Goal: Find contact information: Find contact information

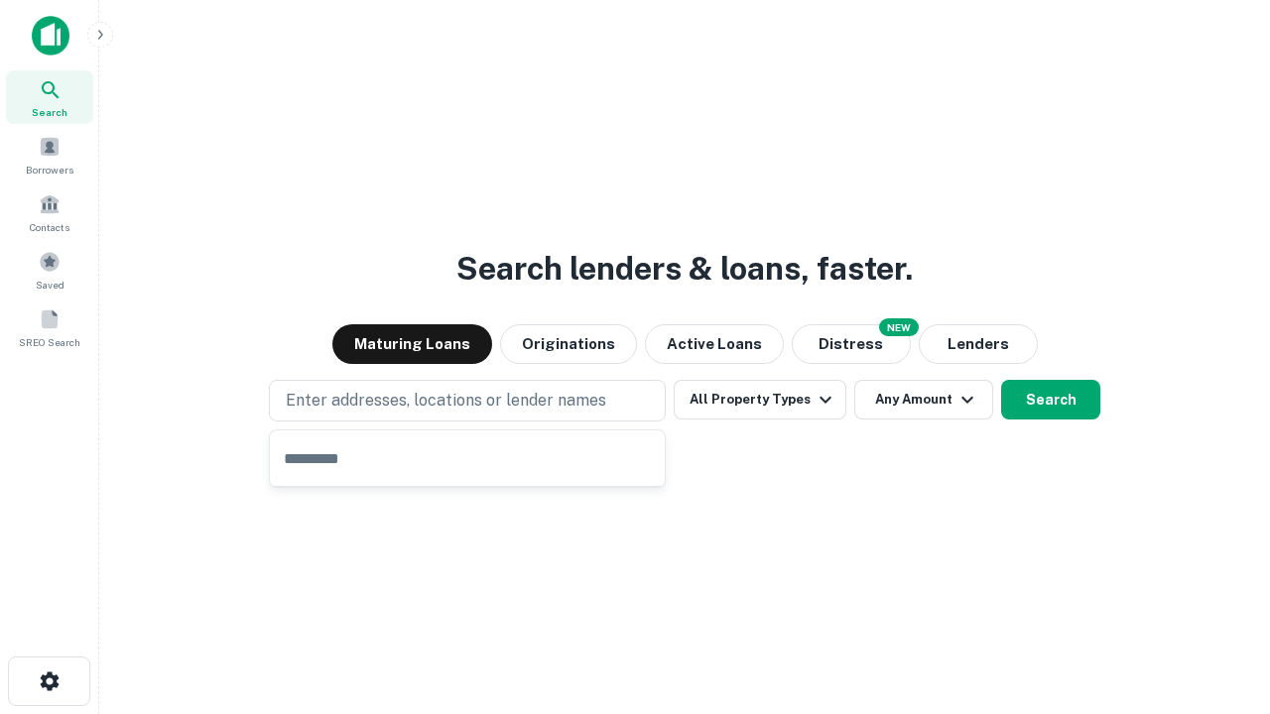
type input "**********"
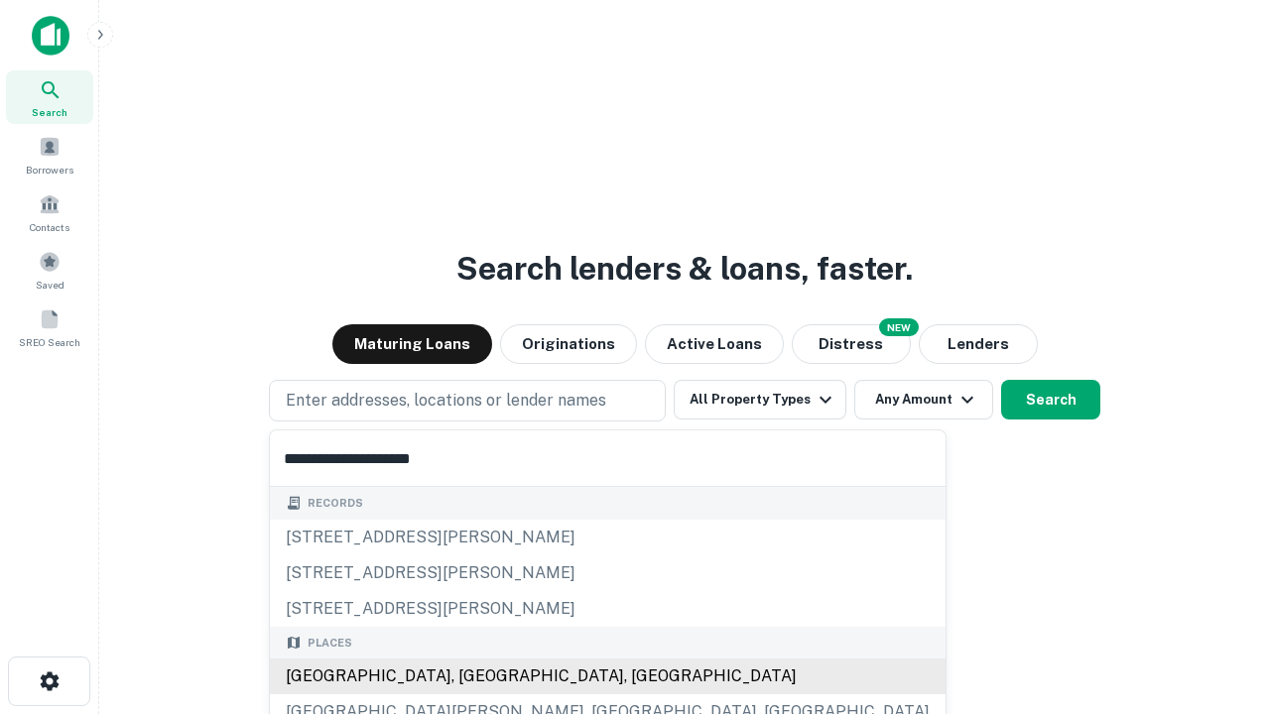
click at [474, 676] on div "Santa Monica, CA, USA" at bounding box center [607, 677] width 675 height 36
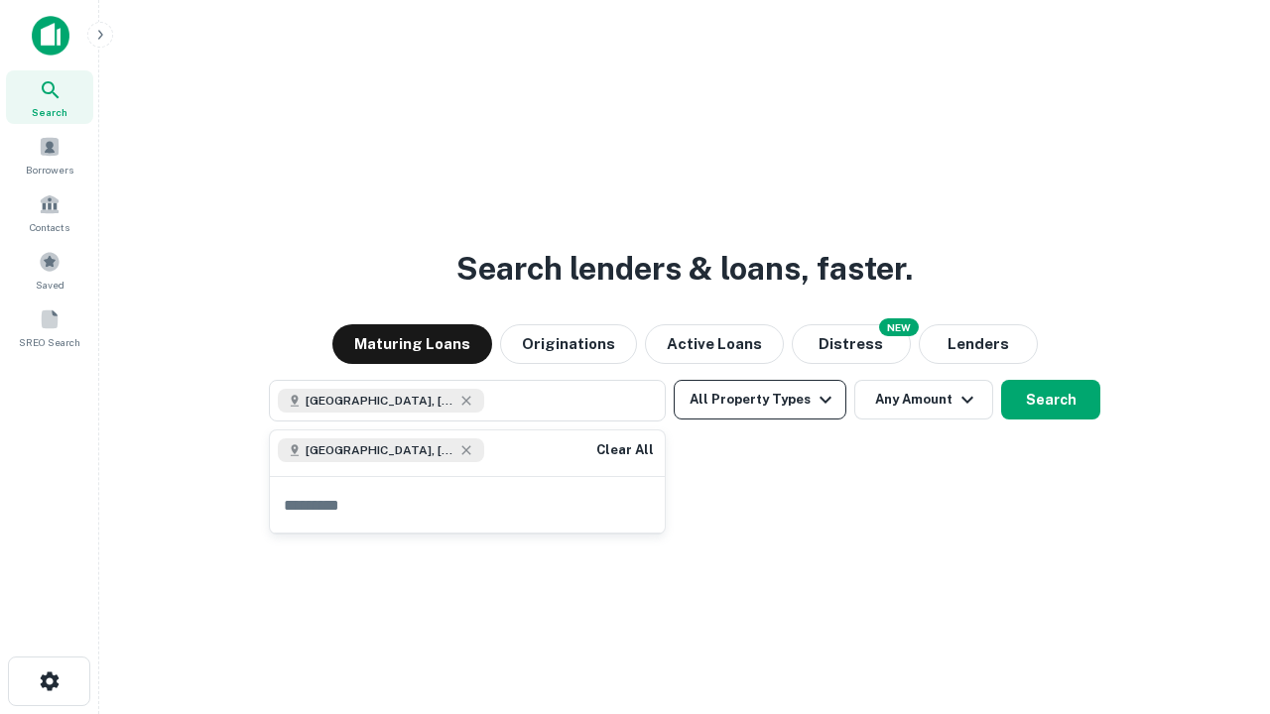
click at [760, 400] on button "All Property Types" at bounding box center [759, 400] width 173 height 40
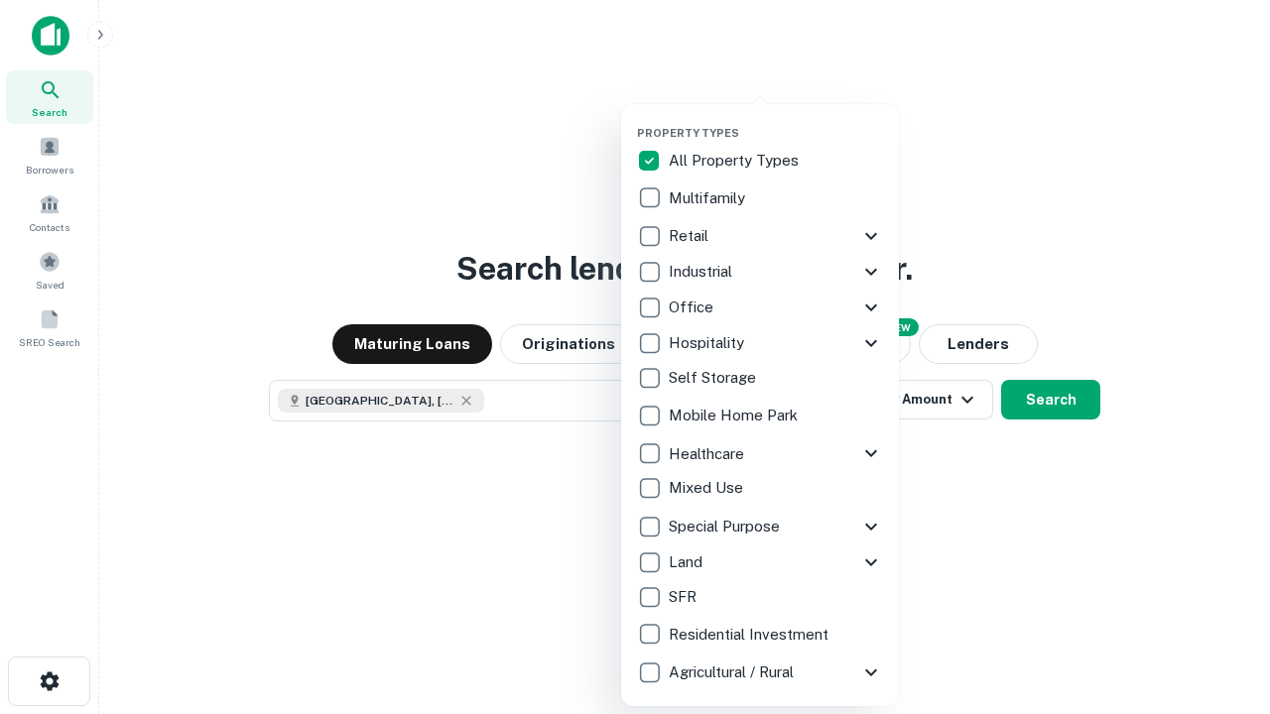
click at [776, 120] on button "button" at bounding box center [776, 120] width 278 height 1
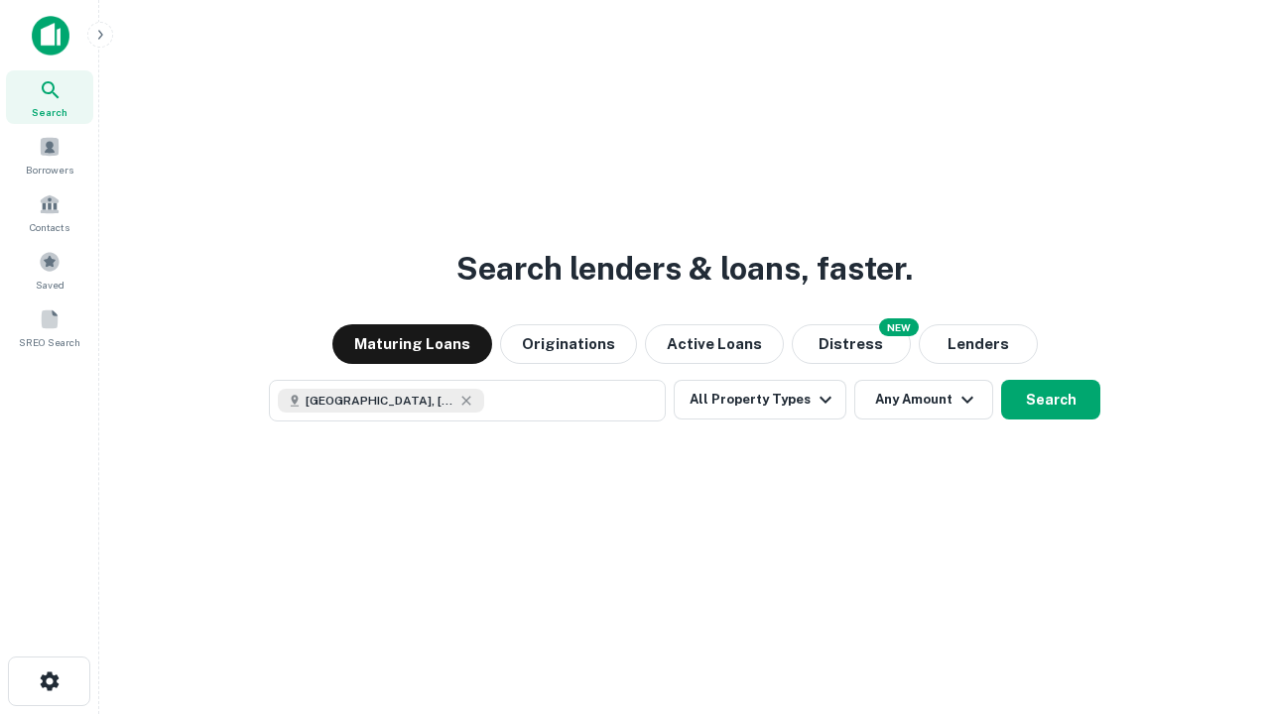
scroll to position [32, 0]
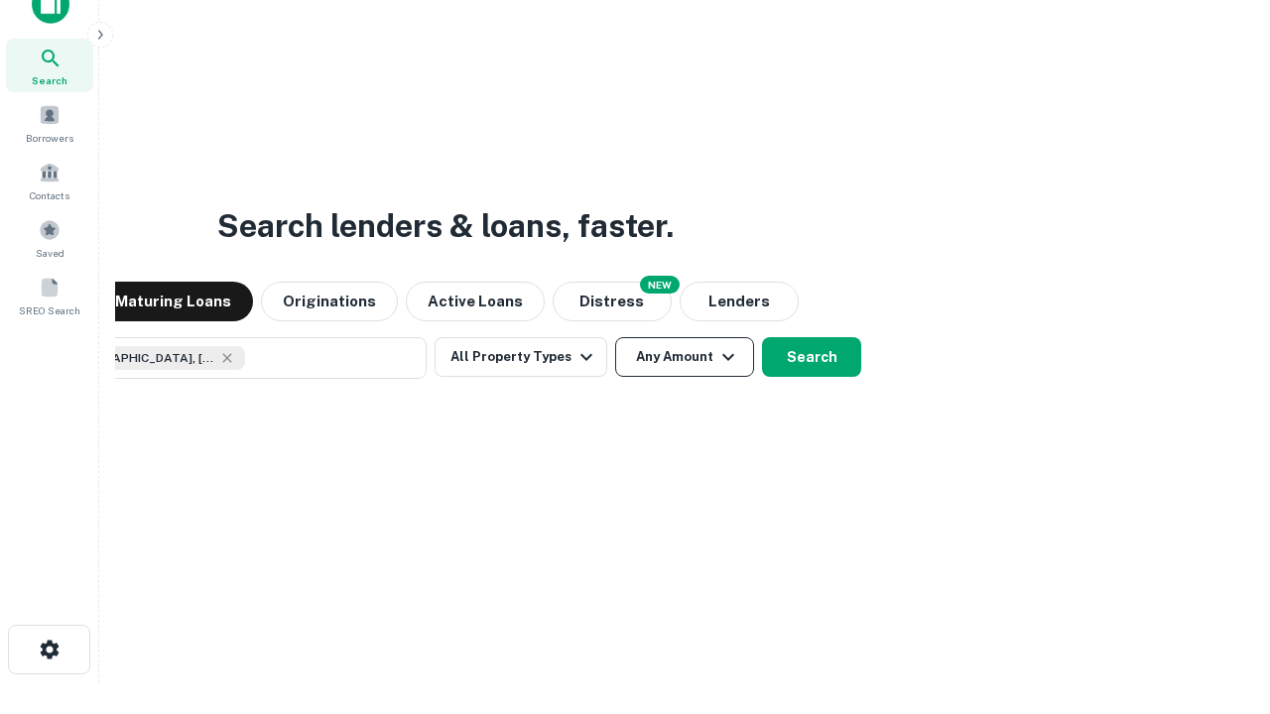
click at [615, 337] on button "Any Amount" at bounding box center [684, 357] width 139 height 40
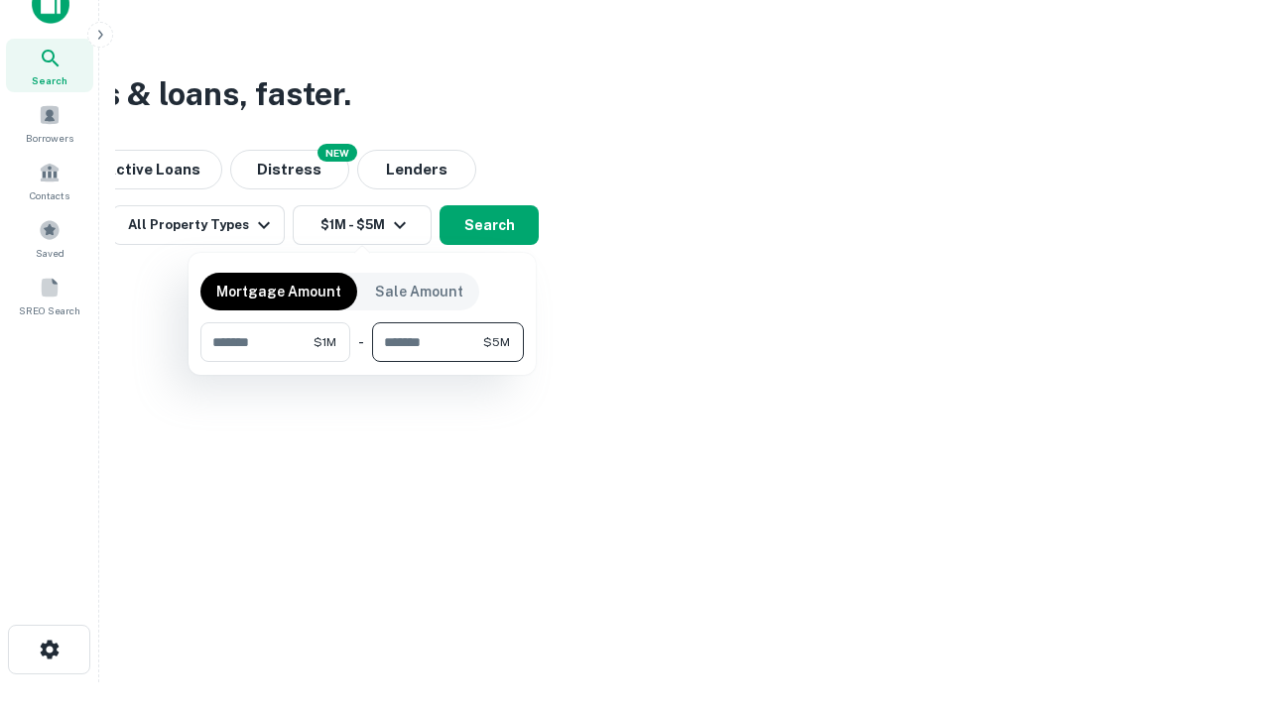
type input "*******"
click at [362, 362] on button "button" at bounding box center [361, 362] width 323 height 1
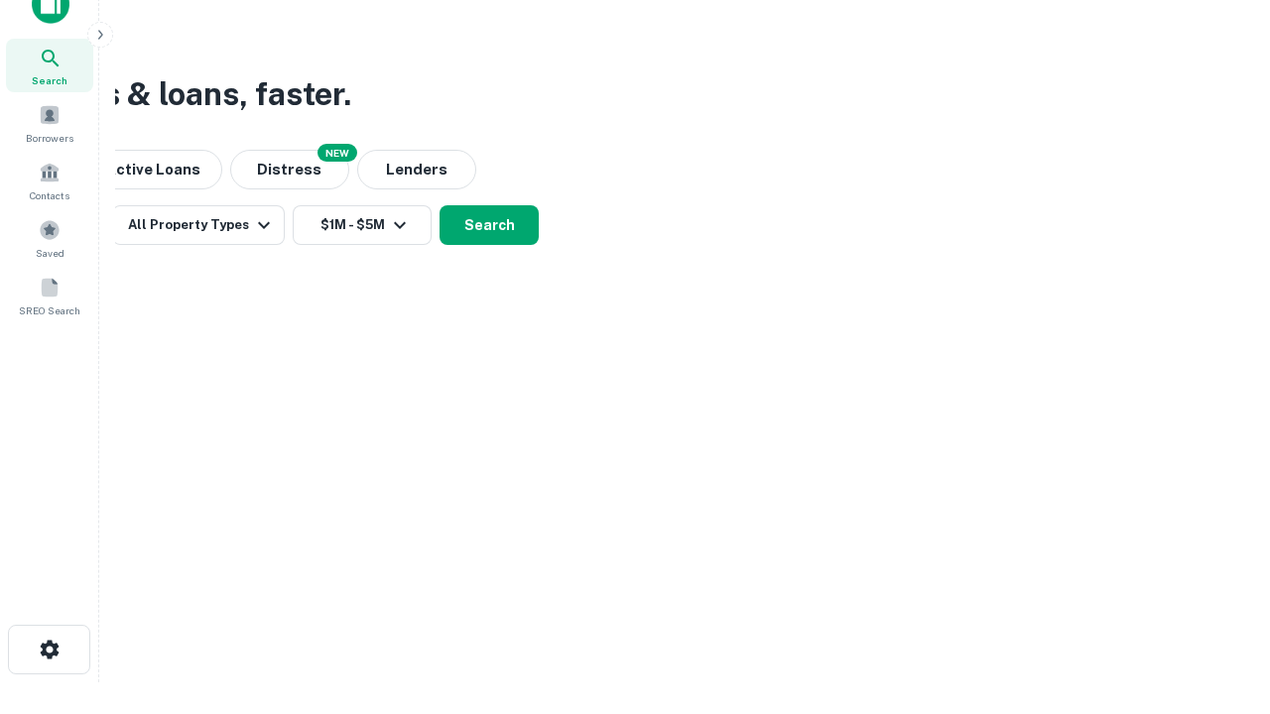
scroll to position [32, 0]
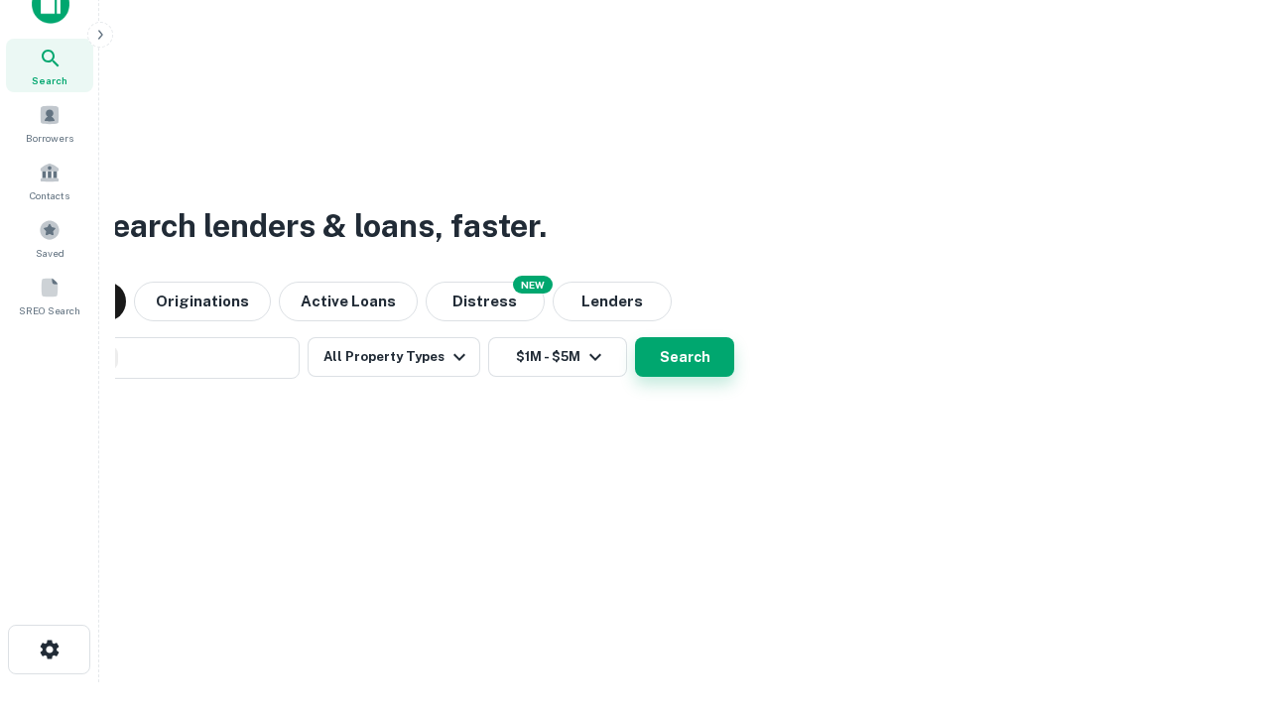
click at [635, 337] on button "Search" at bounding box center [684, 357] width 99 height 40
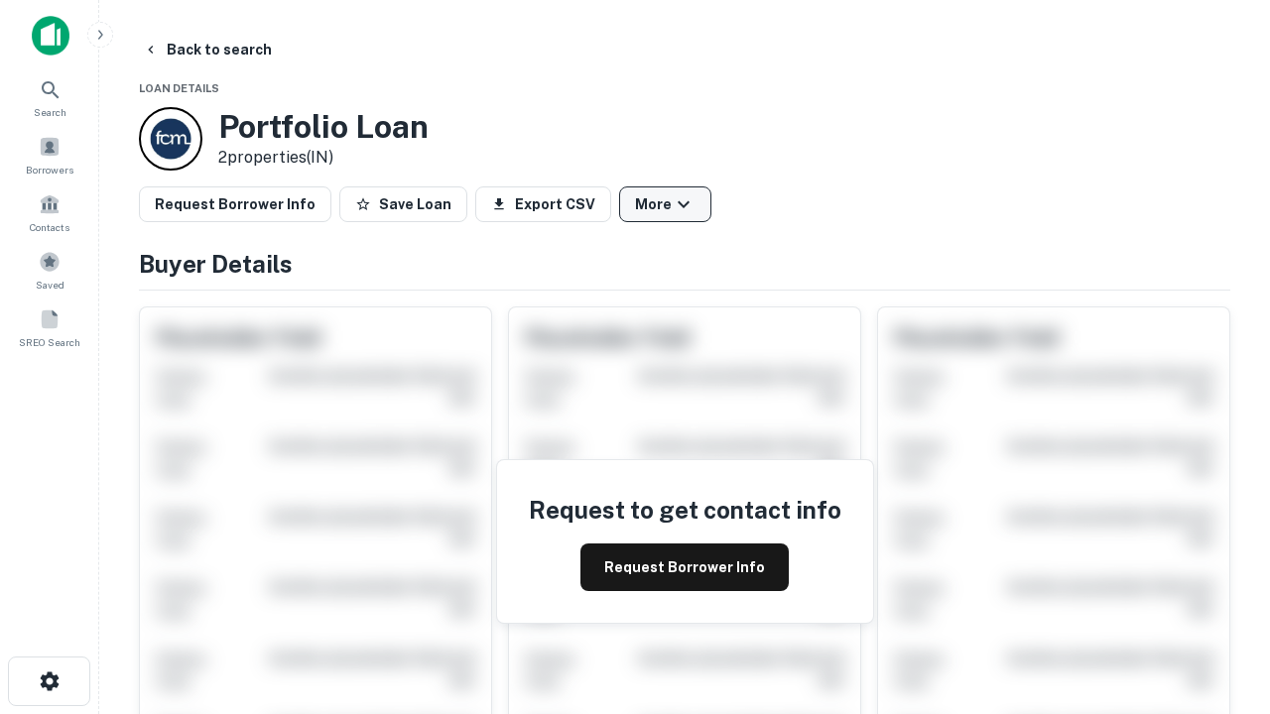
click at [665, 204] on button "More" at bounding box center [665, 204] width 92 height 36
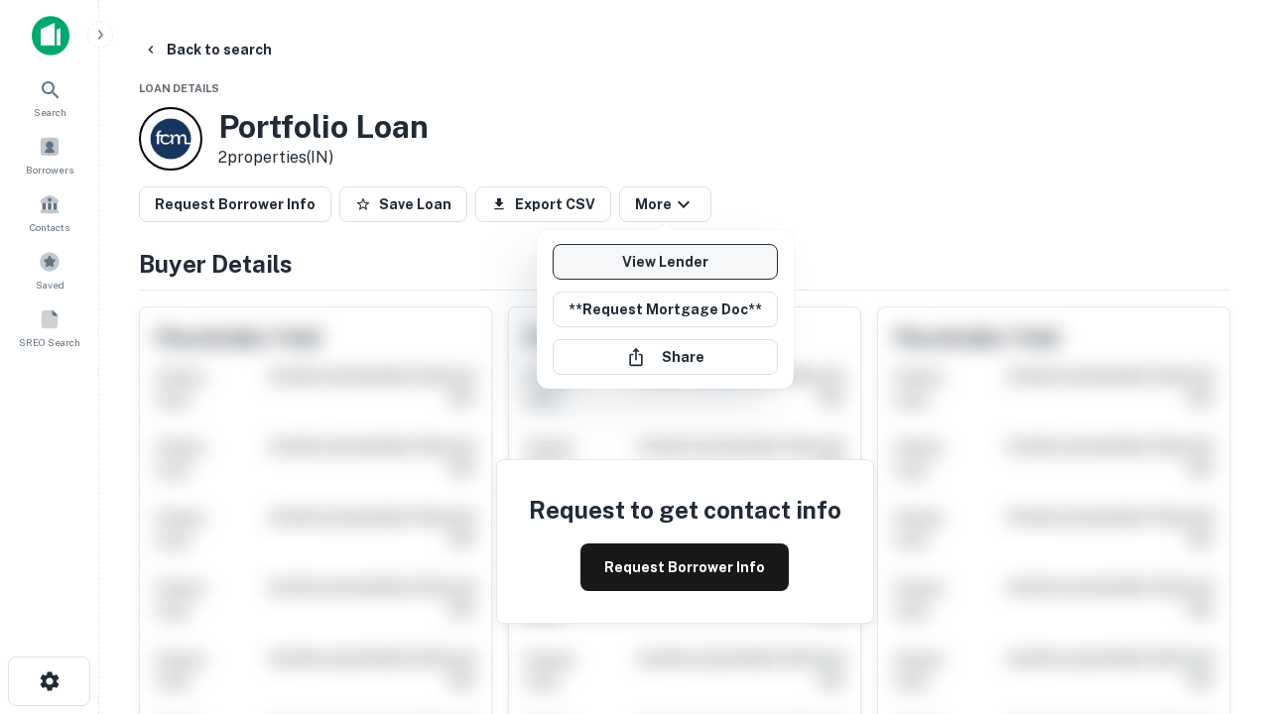
click at [665, 262] on link "View Lender" at bounding box center [664, 262] width 225 height 36
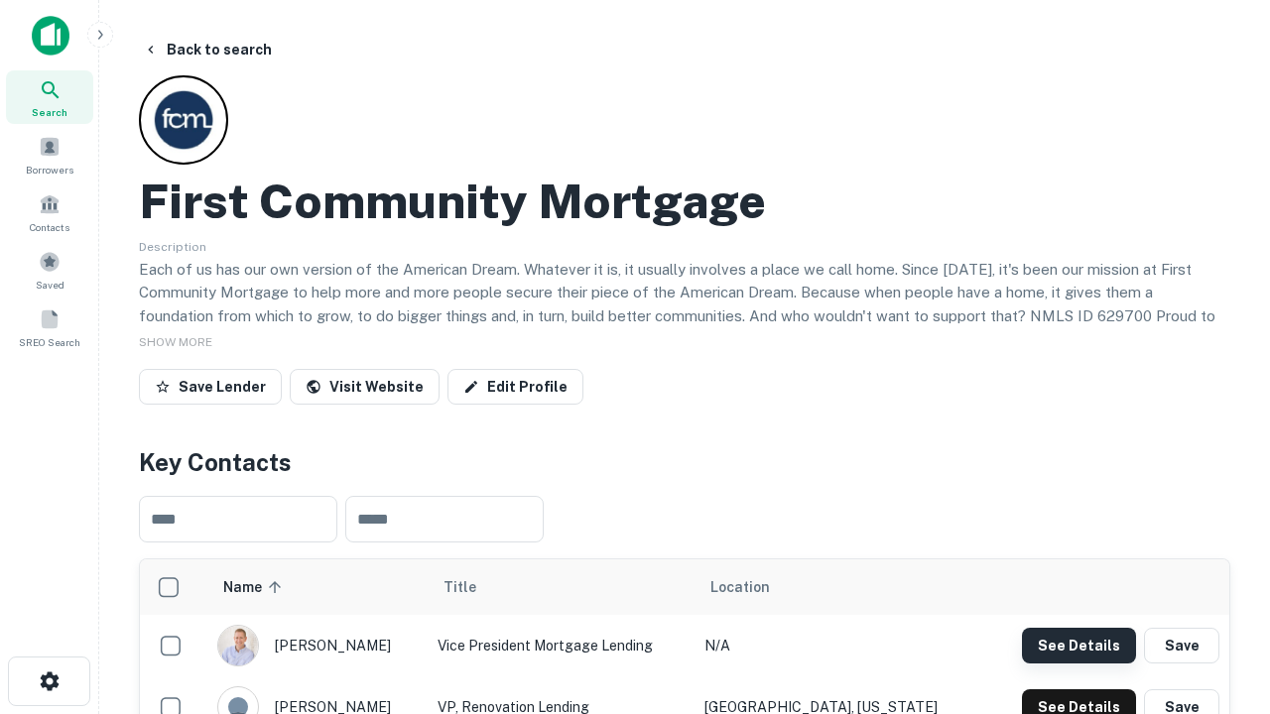
click at [1078, 645] on button "See Details" at bounding box center [1079, 646] width 114 height 36
click at [49, 681] on icon "button" at bounding box center [50, 681] width 24 height 24
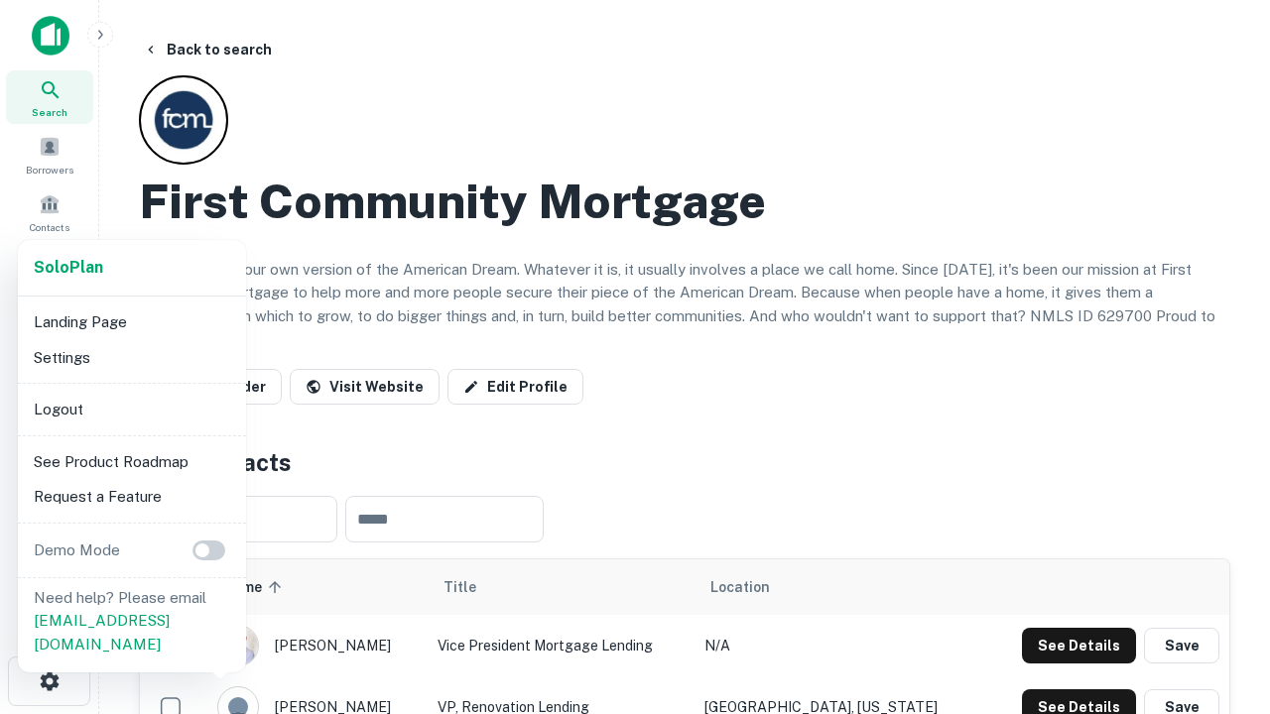
click at [131, 409] on li "Logout" at bounding box center [132, 410] width 212 height 36
